Goal: Book appointment/travel/reservation

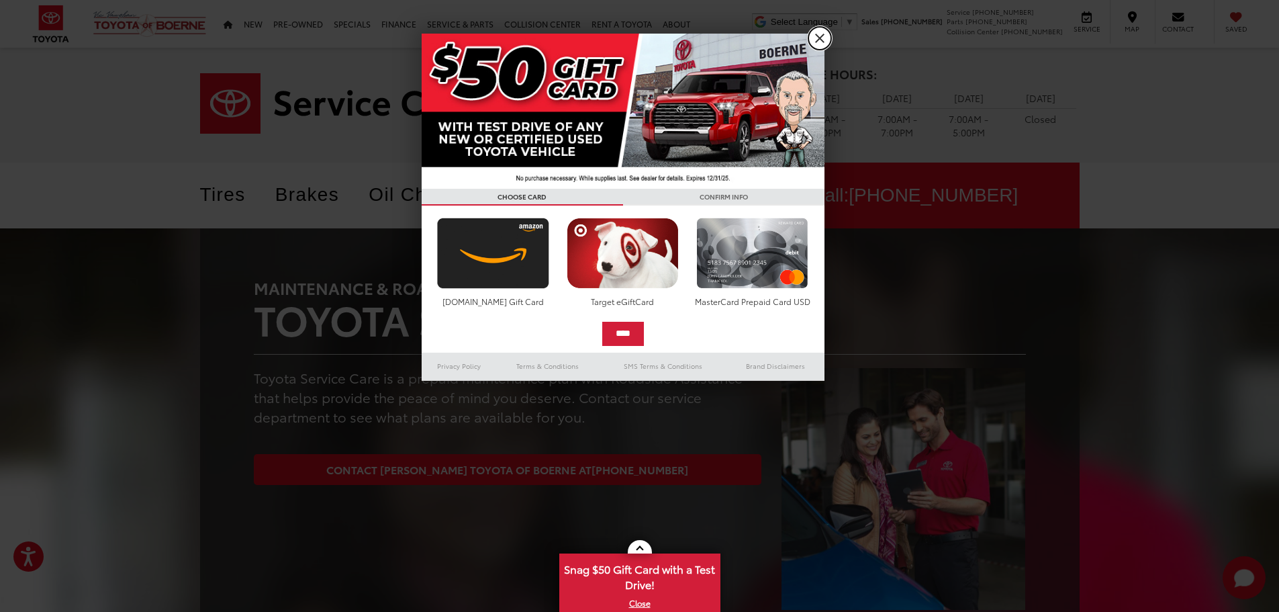
click at [822, 40] on link "X" at bounding box center [820, 38] width 23 height 23
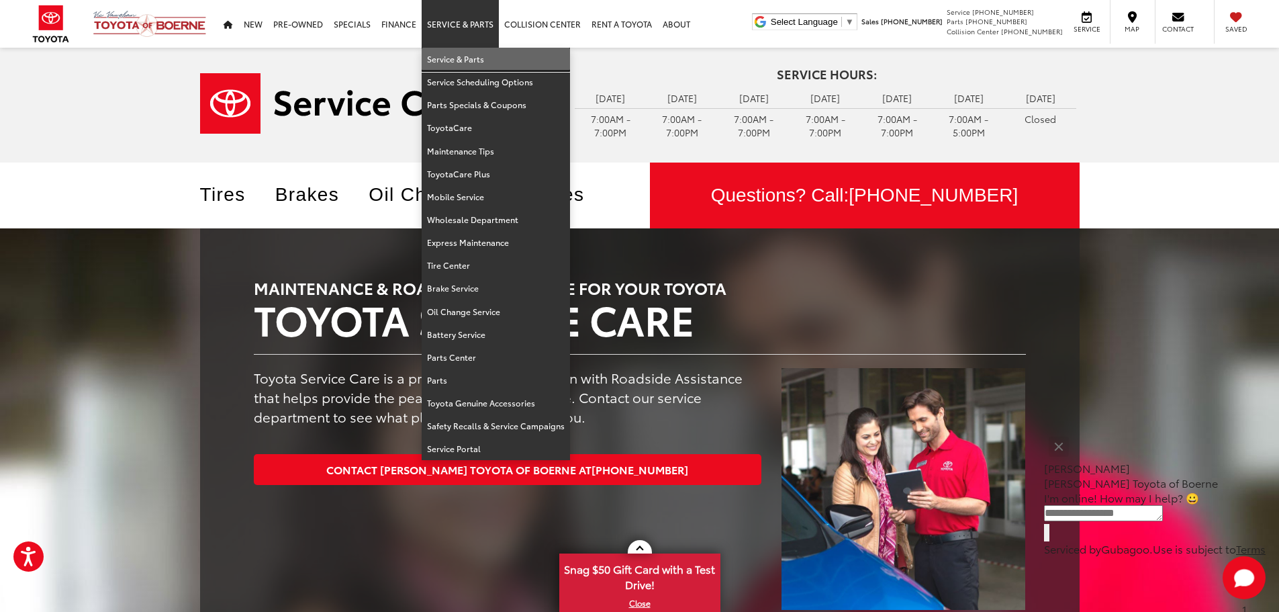
click at [455, 56] on link "Service & Parts" at bounding box center [496, 59] width 148 height 23
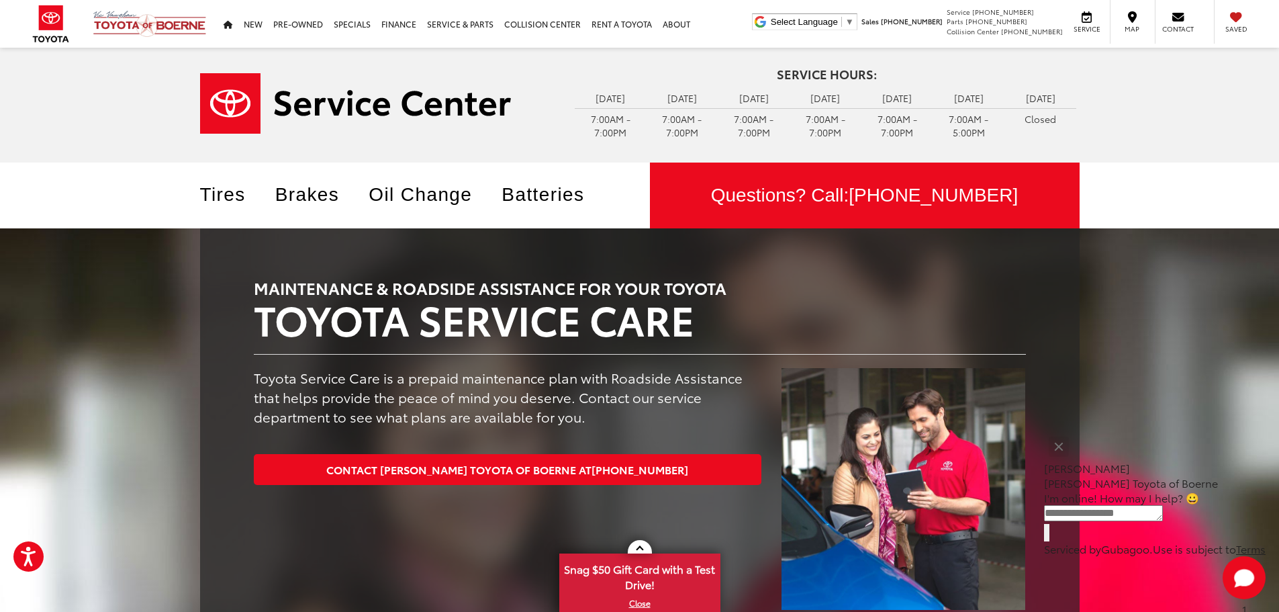
click at [1151, 81] on div "Service Hours: Monday 7:00AM - 7:00PM Tuesday 7:00AM - 7:00PM Wednesday 7:00AM …" at bounding box center [639, 105] width 1279 height 115
click at [1193, 156] on div "Service Hours: Monday 7:00AM - 7:00PM Tuesday 7:00AM - 7:00PM Wednesday 7:00AM …" at bounding box center [639, 105] width 1279 height 115
click at [1087, 17] on icon at bounding box center [1087, 17] width 10 height 1
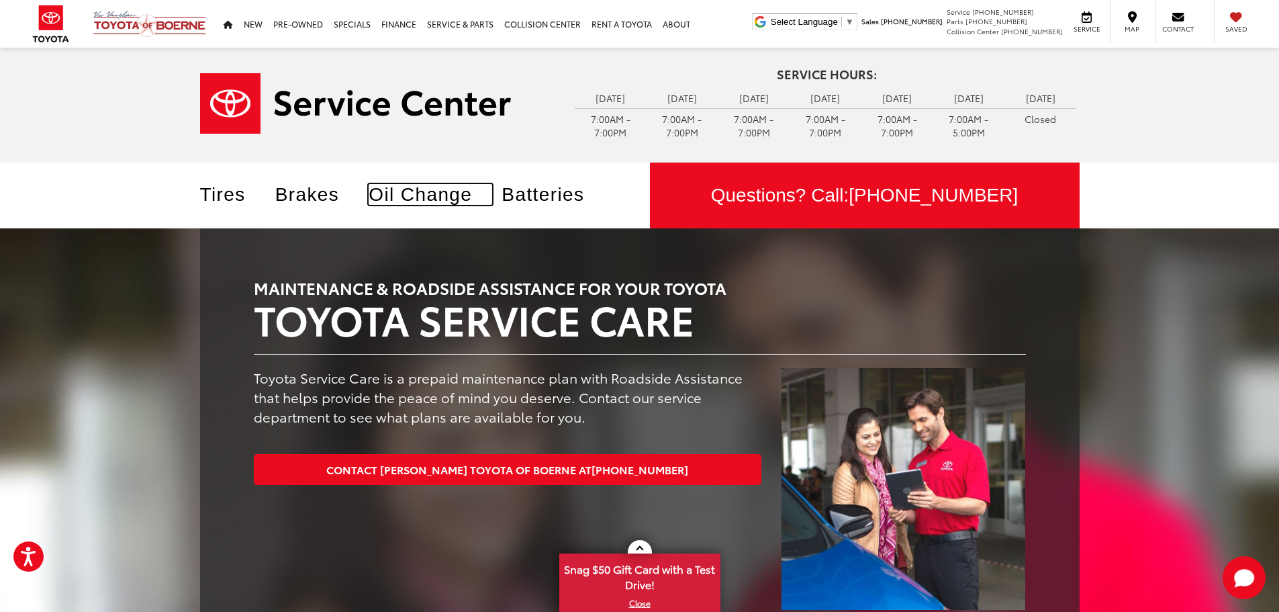
click at [437, 197] on link "Oil Change" at bounding box center [431, 194] width 124 height 21
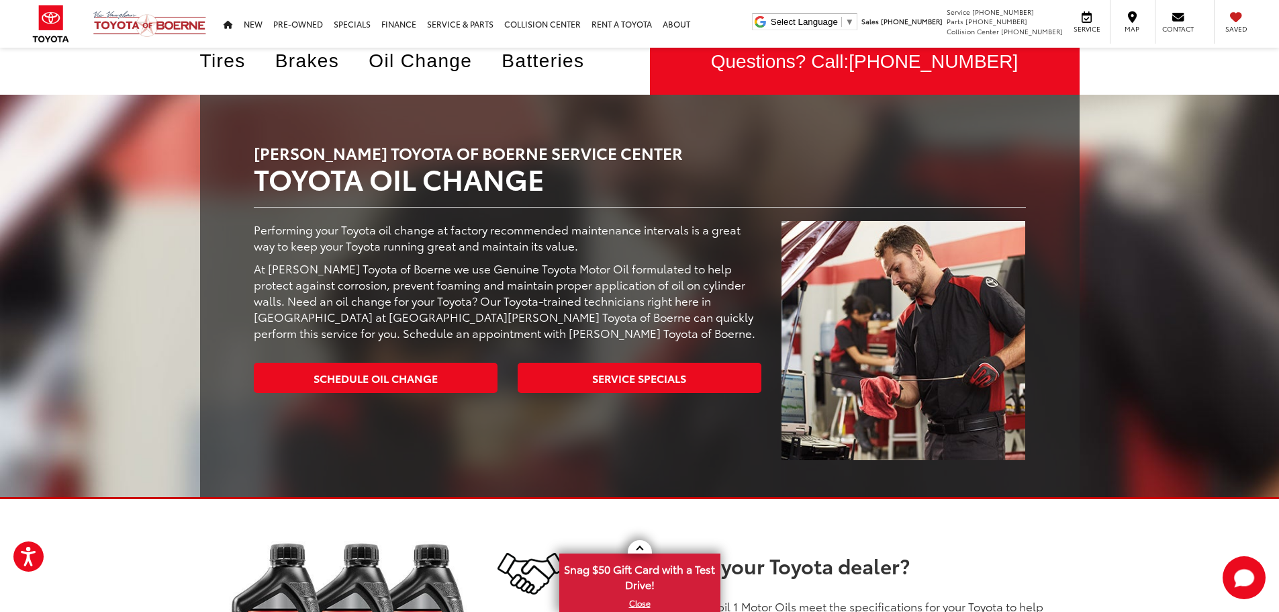
scroll to position [134, 0]
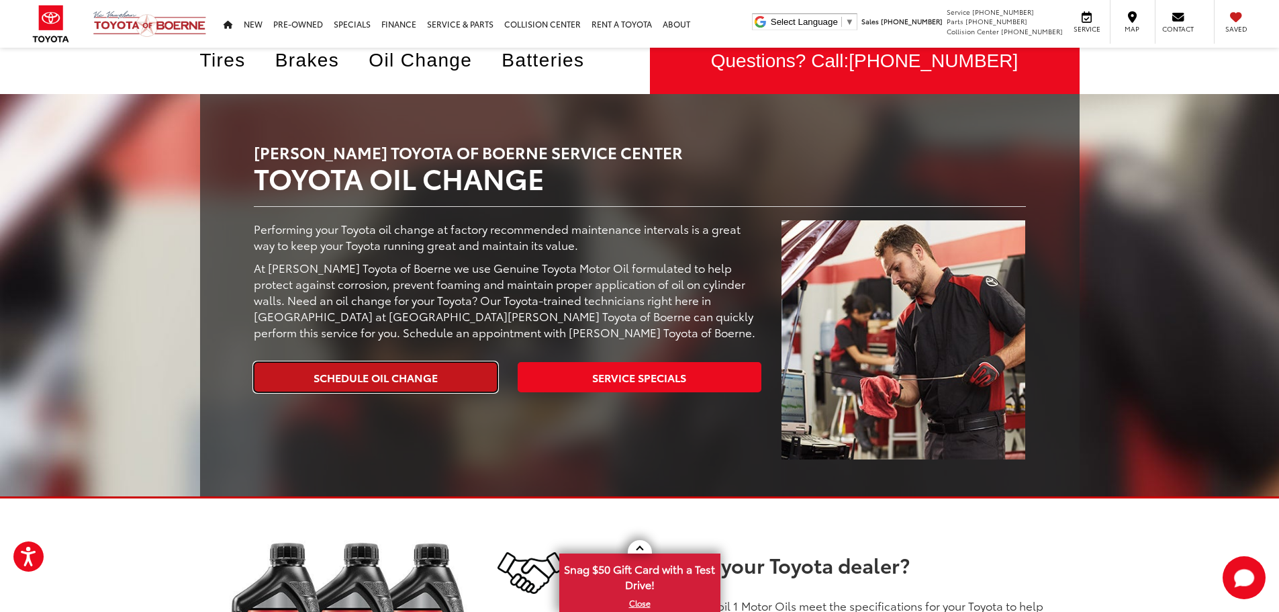
click at [374, 368] on link "Schedule Oil Change" at bounding box center [376, 377] width 244 height 30
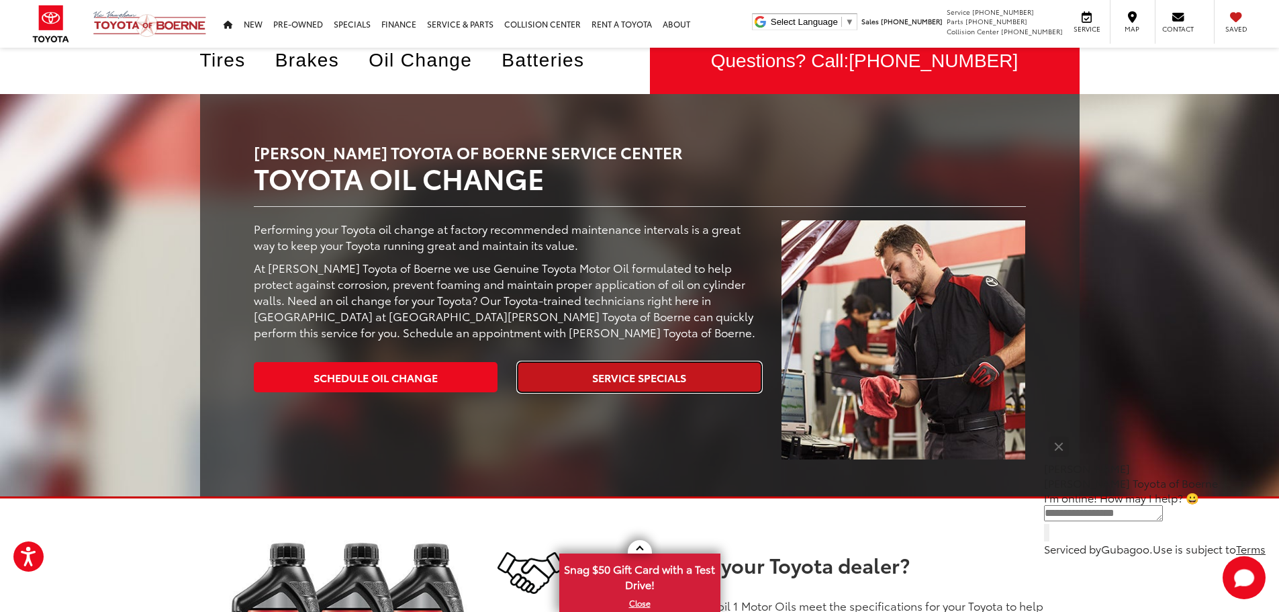
drag, startPoint x: 641, startPoint y: 371, endPoint x: 945, endPoint y: 402, distance: 305.1
click at [641, 371] on link "Service Specials" at bounding box center [640, 377] width 244 height 30
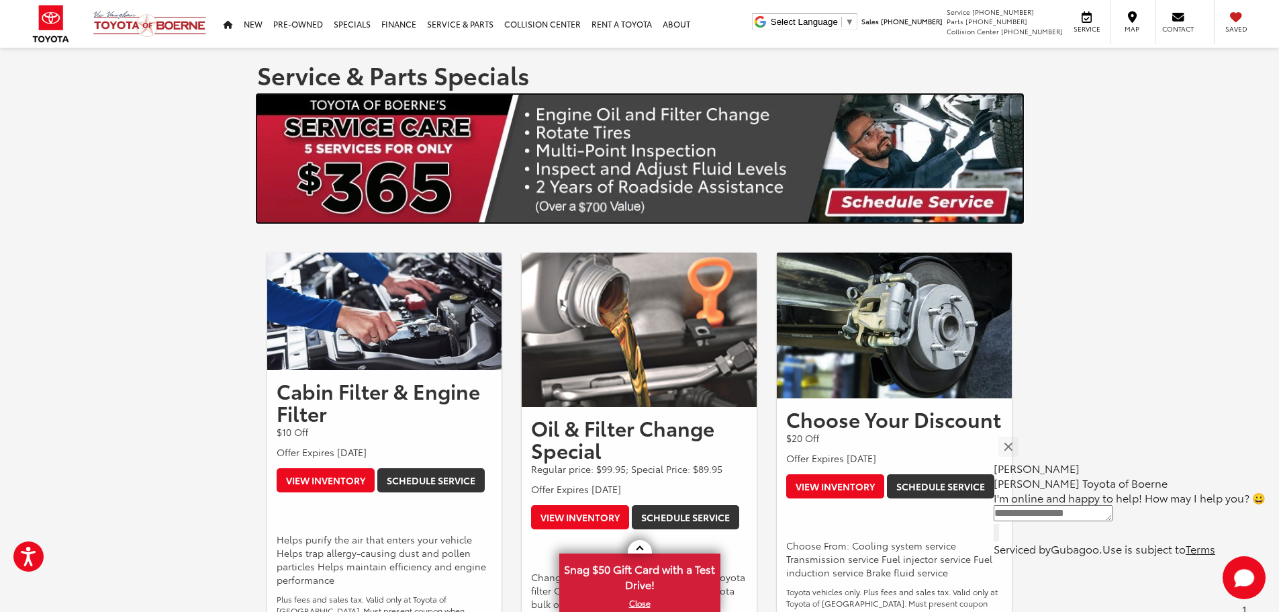
click at [441, 169] on img at bounding box center [640, 159] width 766 height 128
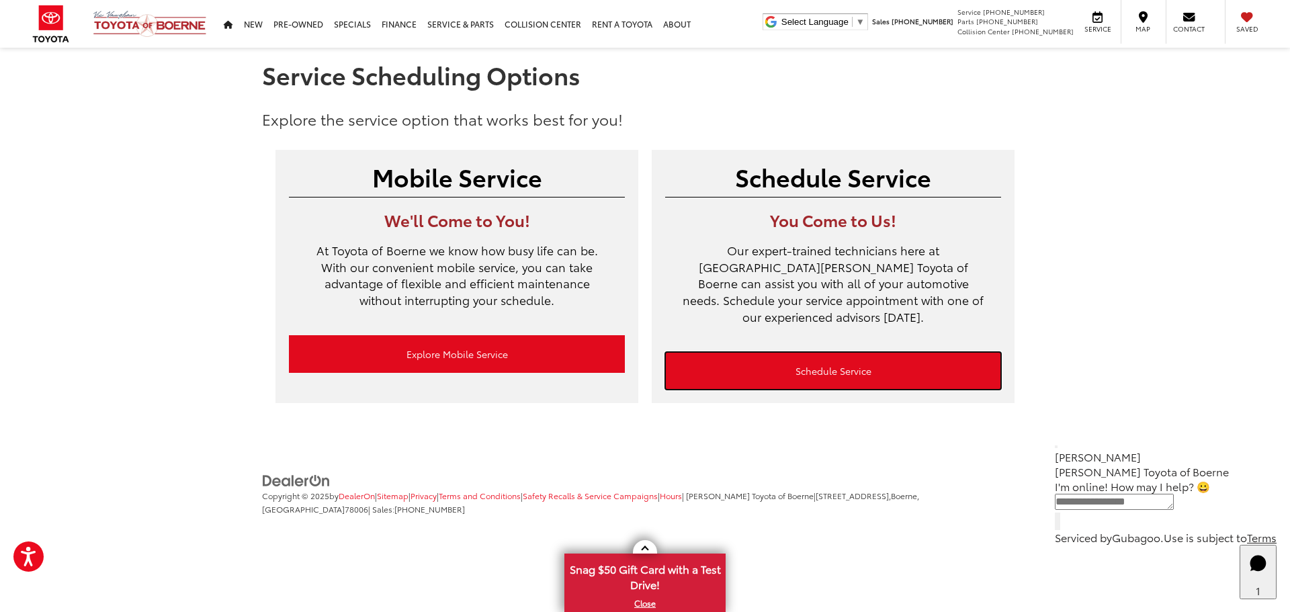
drag, startPoint x: 843, startPoint y: 353, endPoint x: 1110, endPoint y: 246, distance: 287.2
click at [843, 353] on link "Schedule Service" at bounding box center [833, 371] width 336 height 38
